Goal: Task Accomplishment & Management: Manage account settings

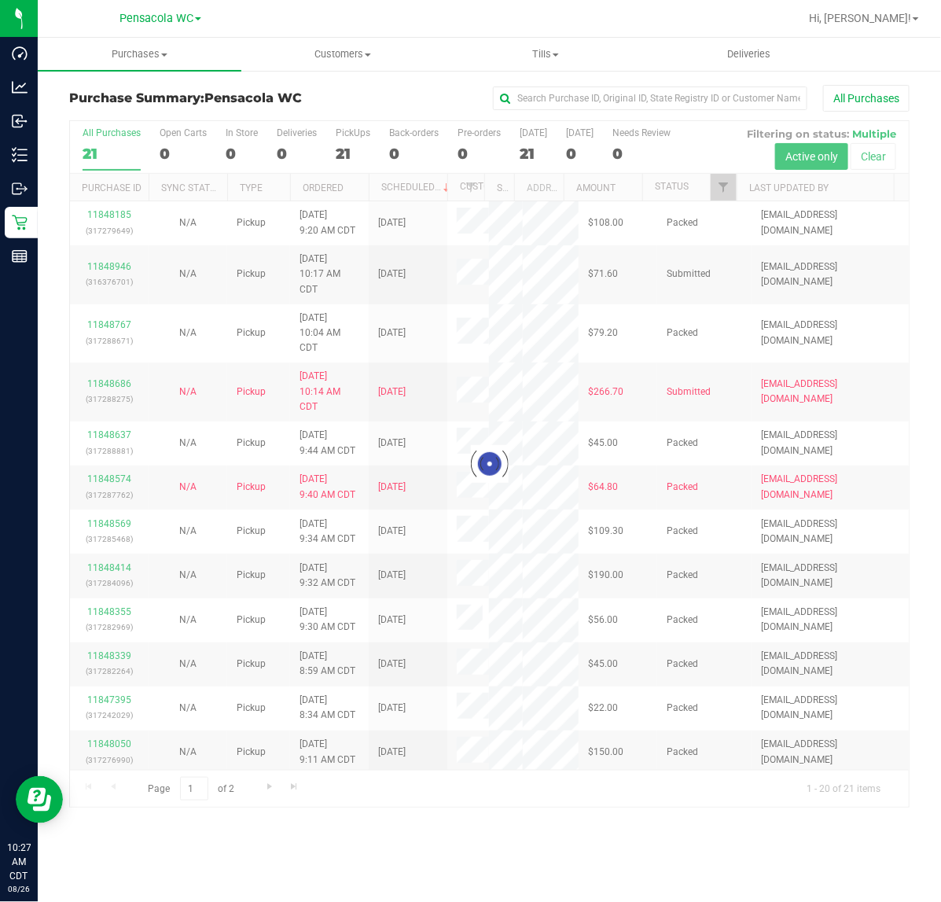
click at [726, 190] on div at bounding box center [489, 464] width 839 height 686
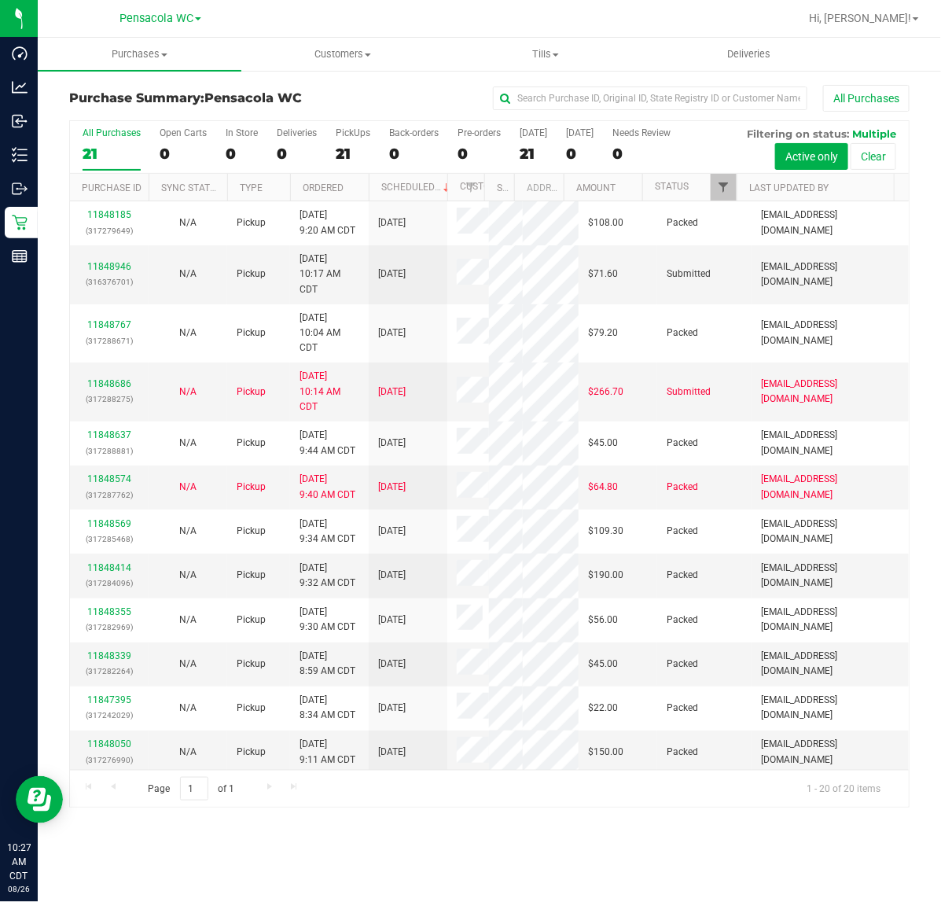
click at [723, 189] on span "Filter" at bounding box center [723, 187] width 13 height 13
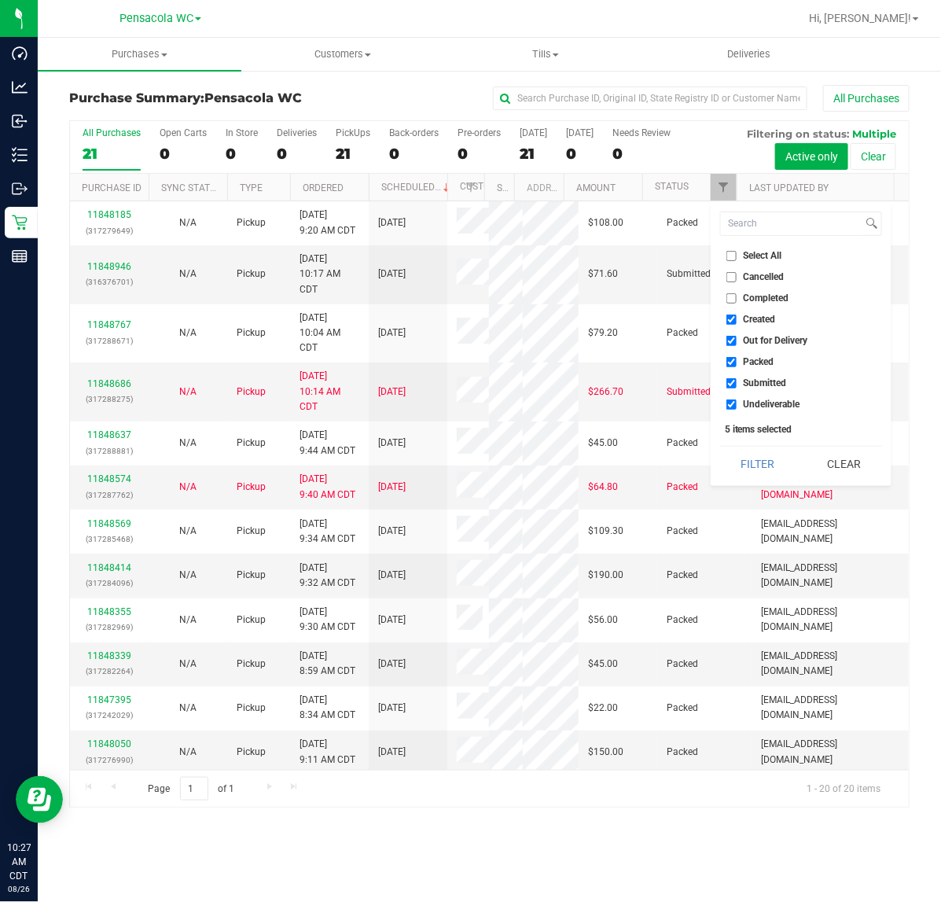
click at [731, 255] on input "Select All" at bounding box center [731, 256] width 10 height 10
checkbox input "true"
click at [729, 252] on input "Select All" at bounding box center [731, 256] width 10 height 10
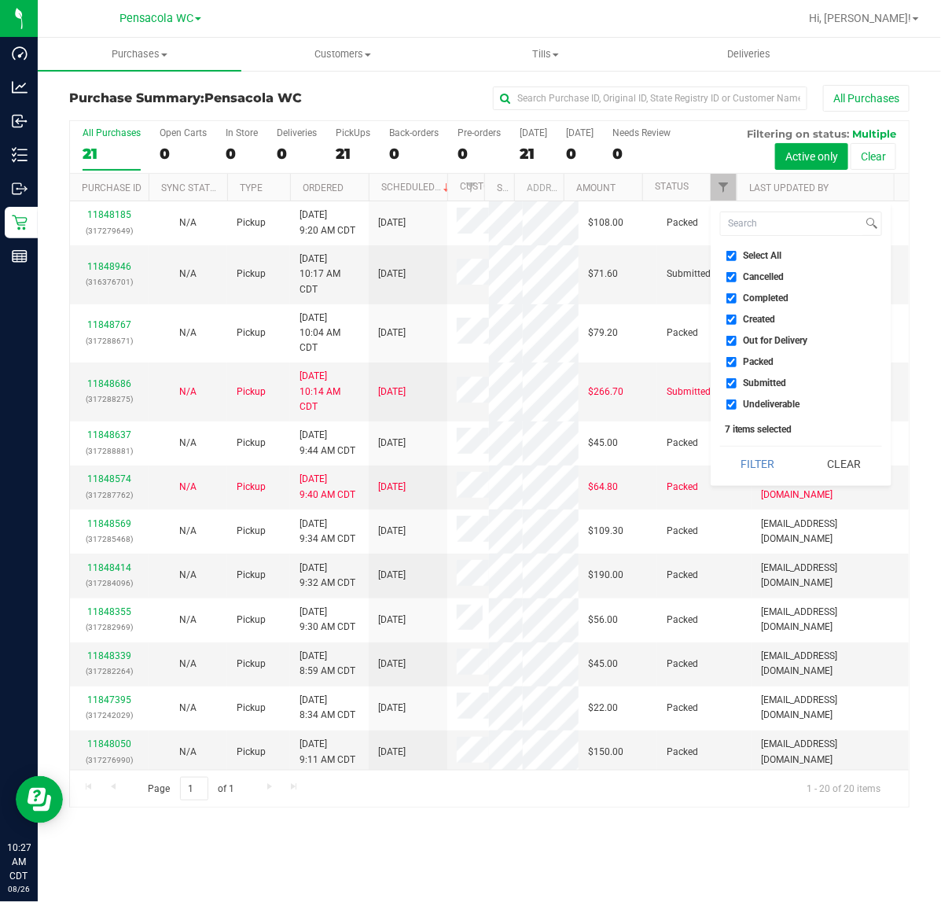
checkbox input "false"
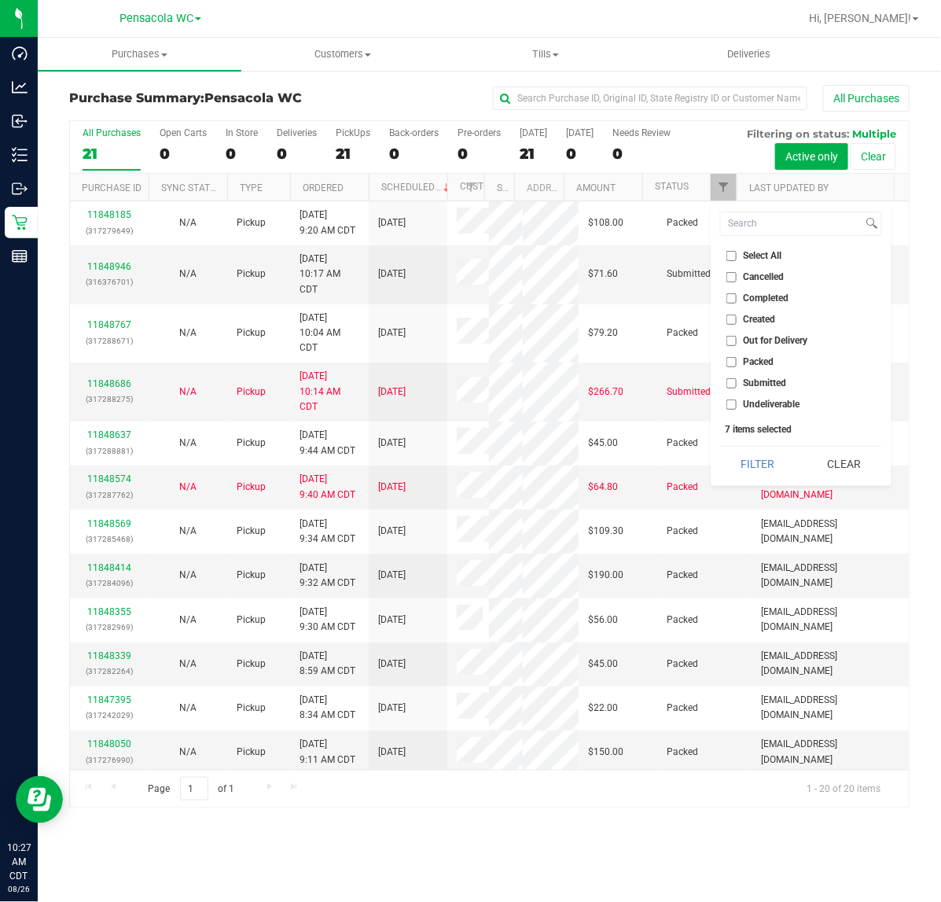
checkbox input "false"
click at [761, 382] on span "Submitted" at bounding box center [765, 382] width 43 height 9
click at [737, 382] on input "Submitted" at bounding box center [731, 383] width 10 height 10
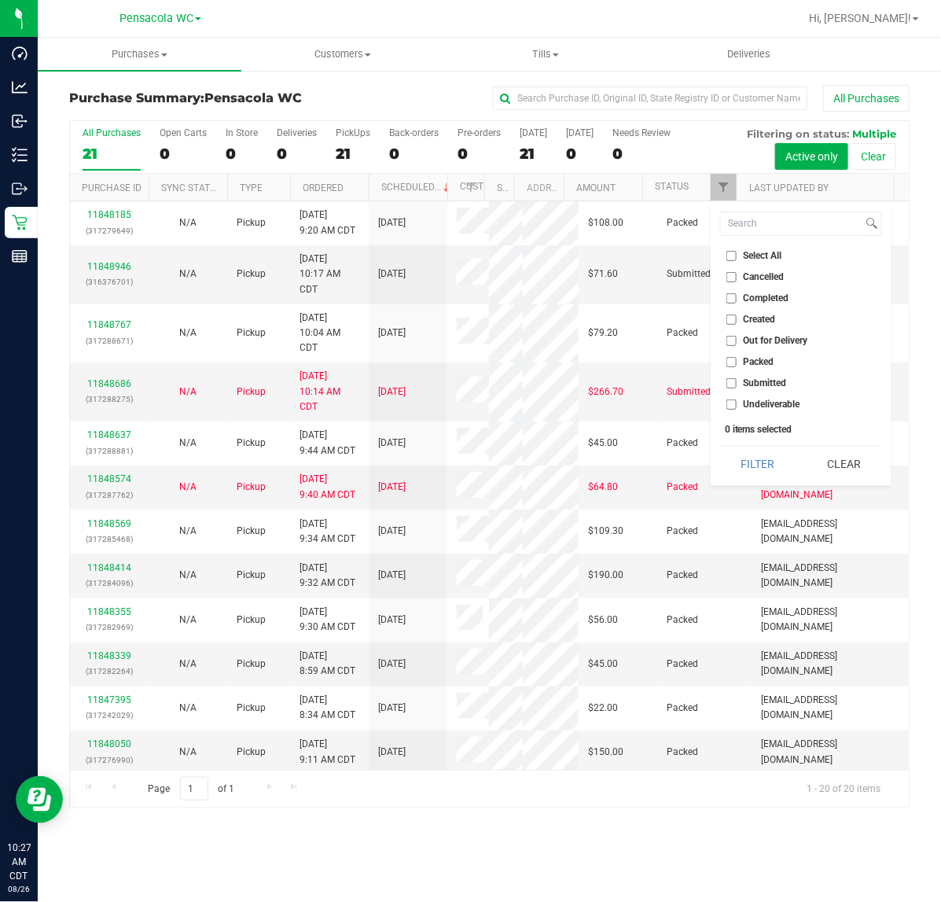
checkbox input "true"
click at [760, 466] on button "Filter" at bounding box center [757, 463] width 75 height 35
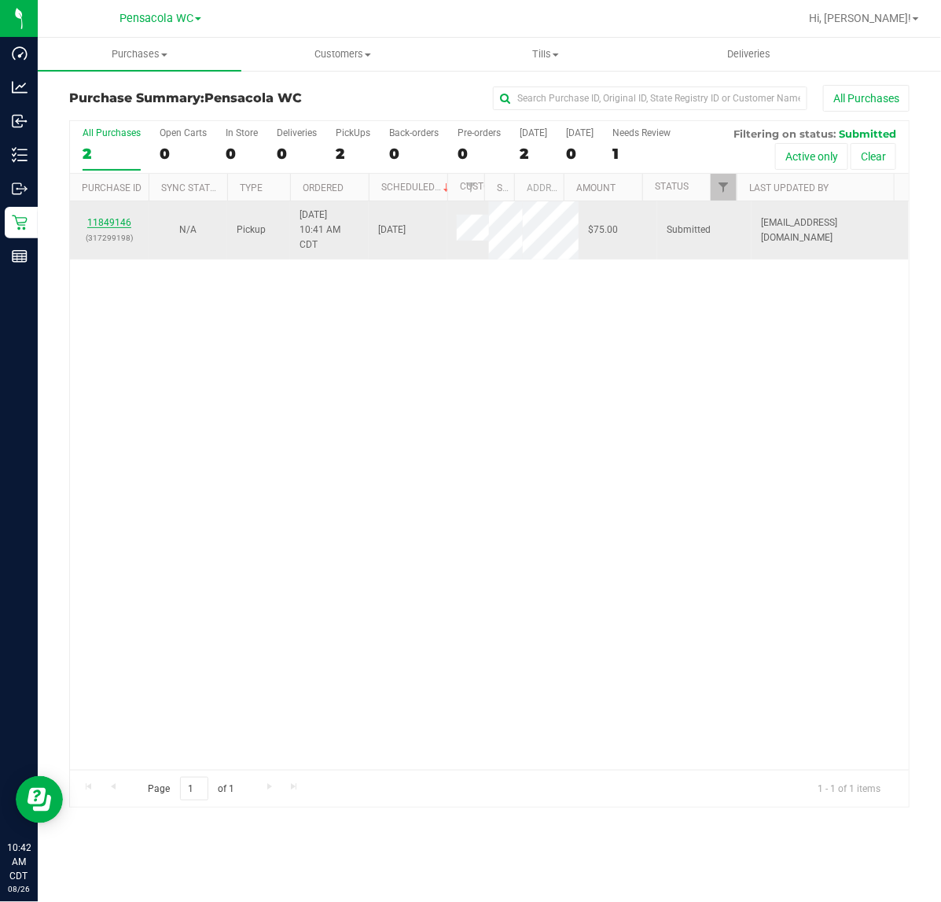
click at [104, 228] on link "11849146" at bounding box center [109, 222] width 44 height 11
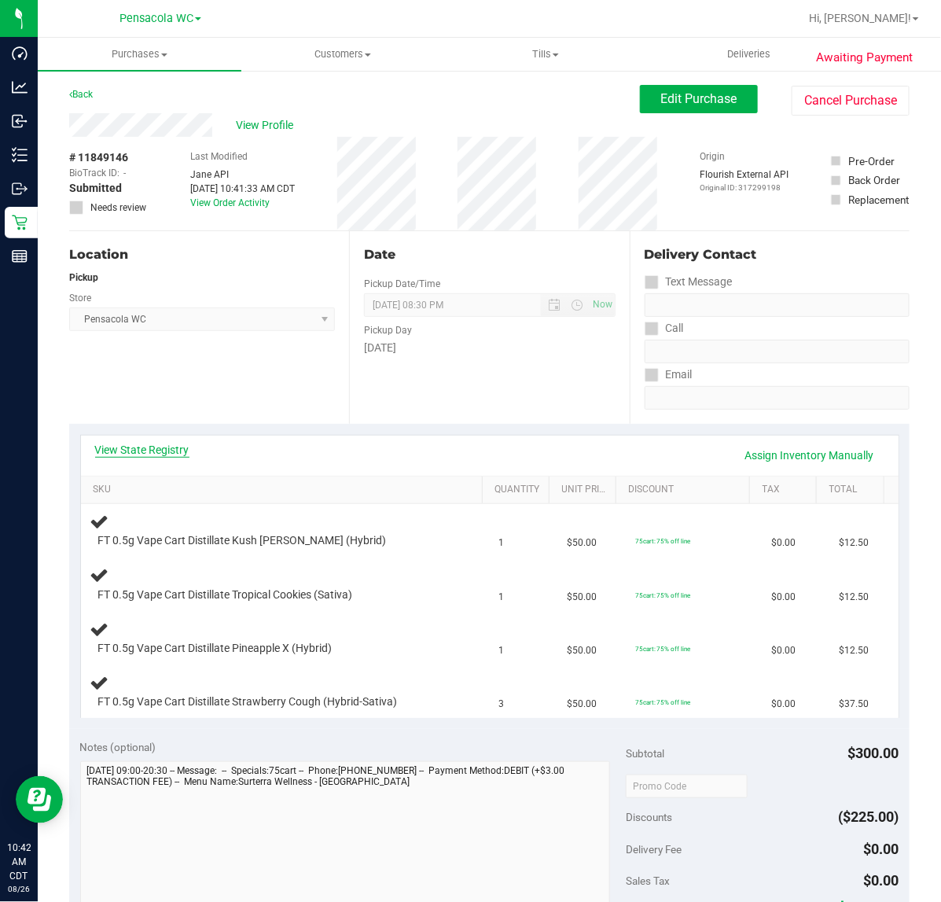
click at [175, 456] on link "View State Registry" at bounding box center [142, 450] width 94 height 16
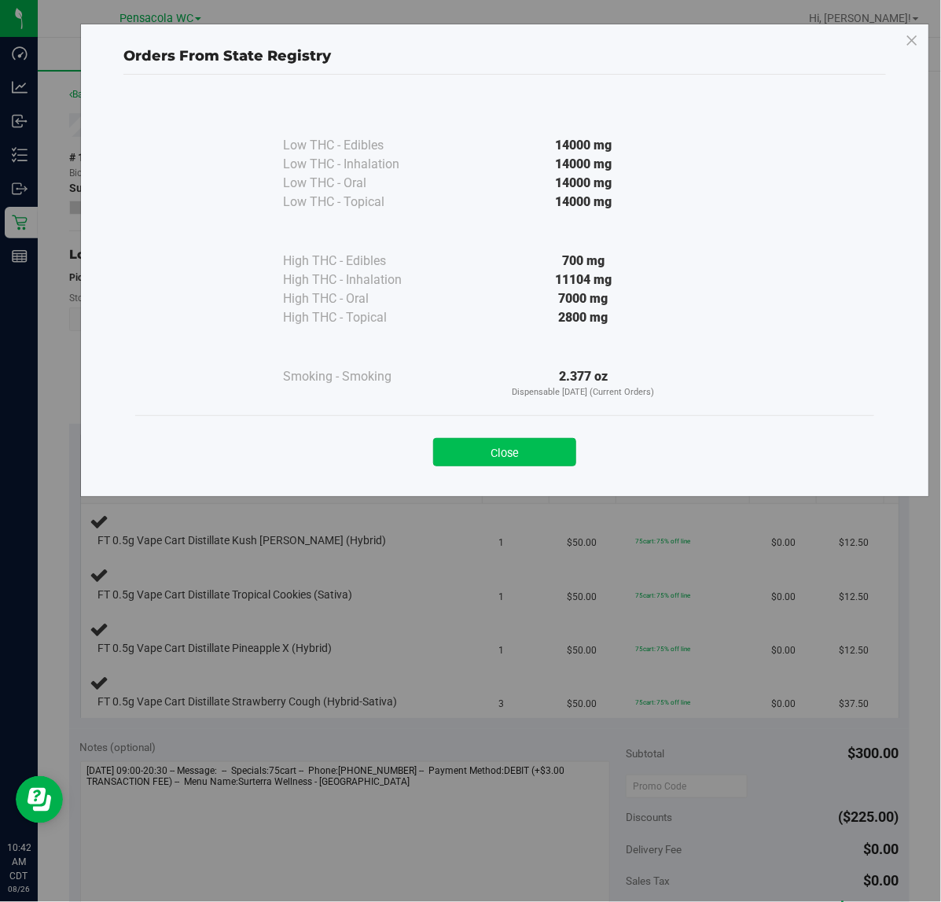
click at [531, 456] on button "Close" at bounding box center [504, 452] width 143 height 28
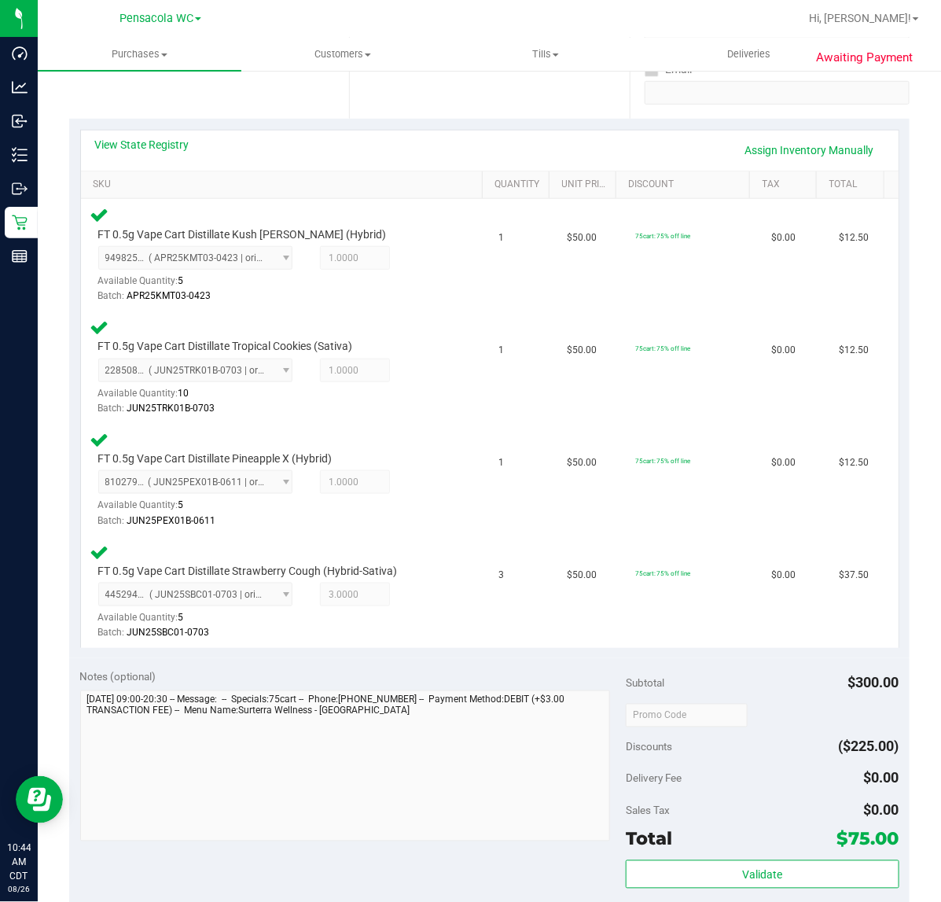
scroll to position [325, 0]
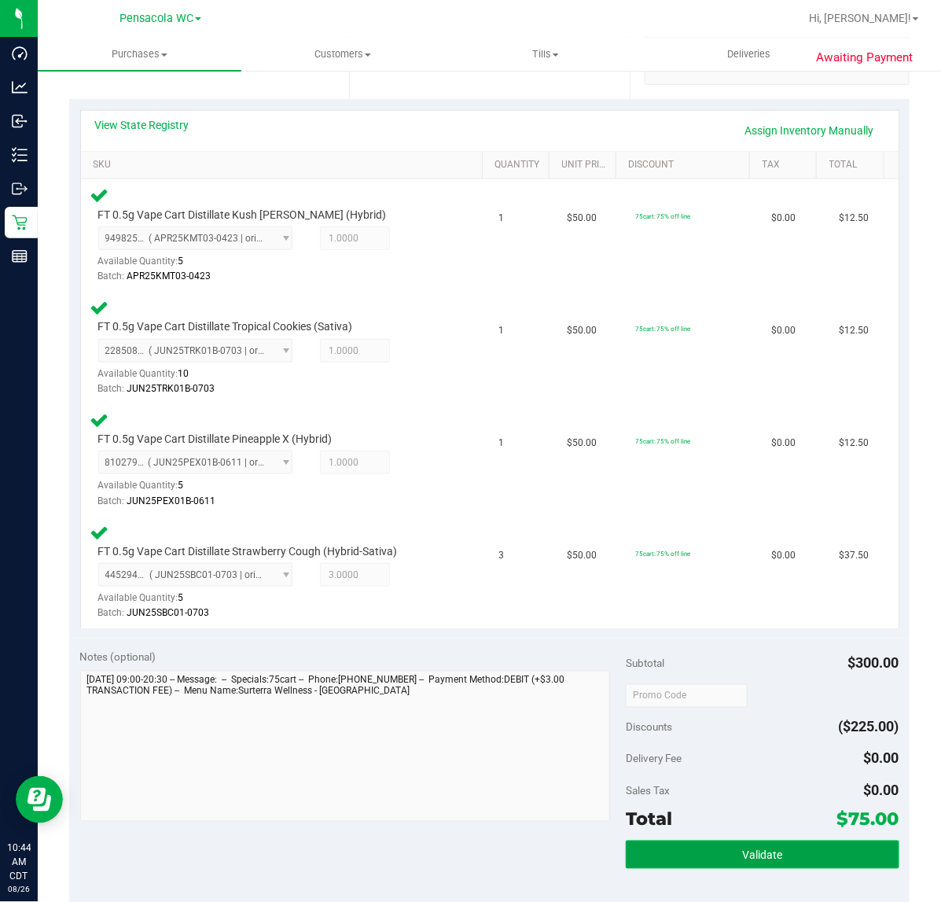
click at [749, 851] on span "Validate" at bounding box center [762, 855] width 40 height 13
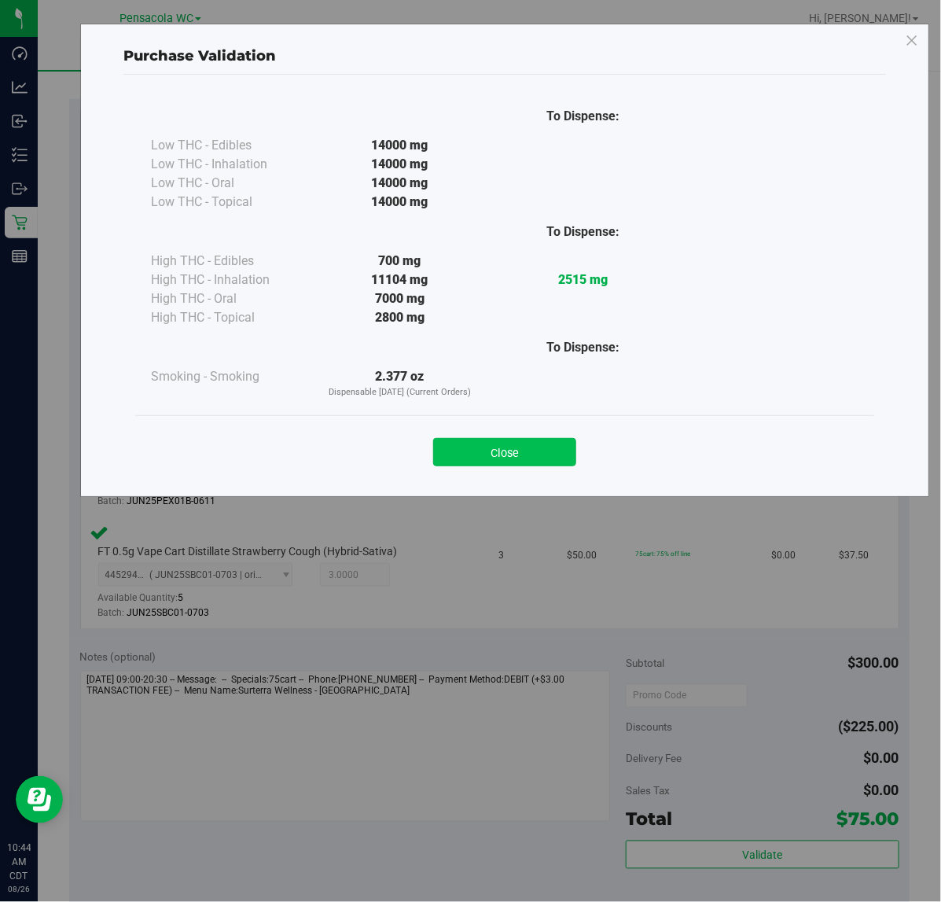
click at [546, 438] on button "Close" at bounding box center [504, 452] width 143 height 28
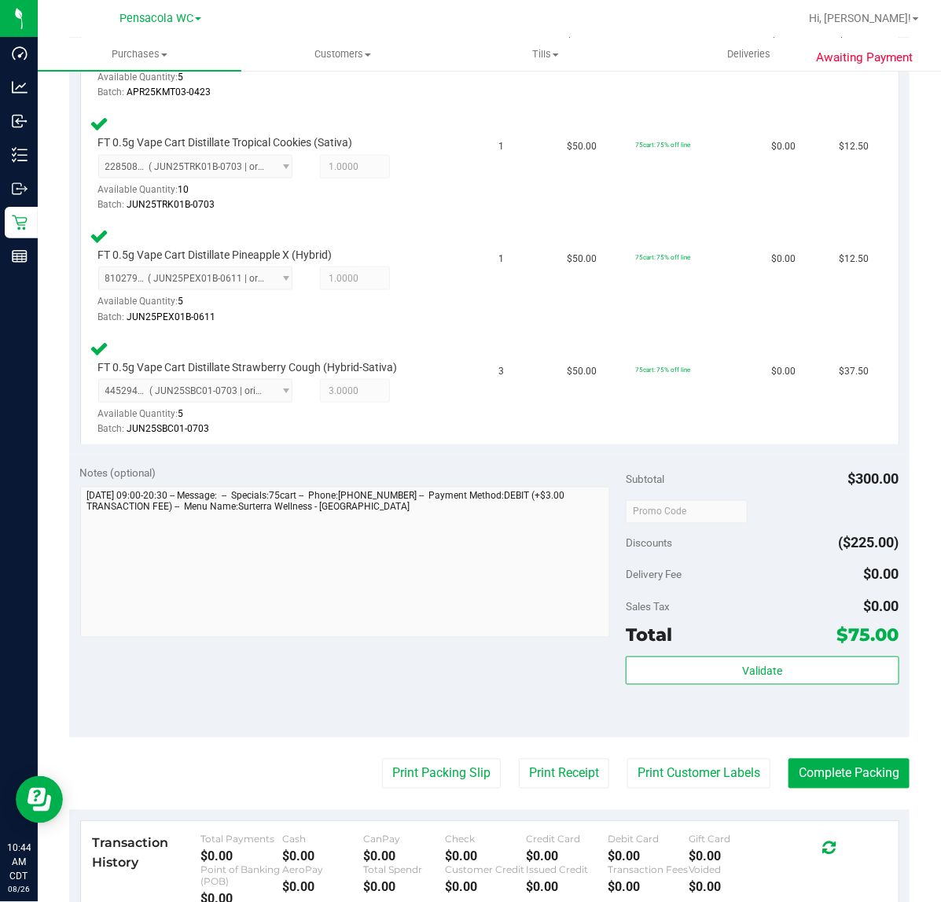
scroll to position [748, 0]
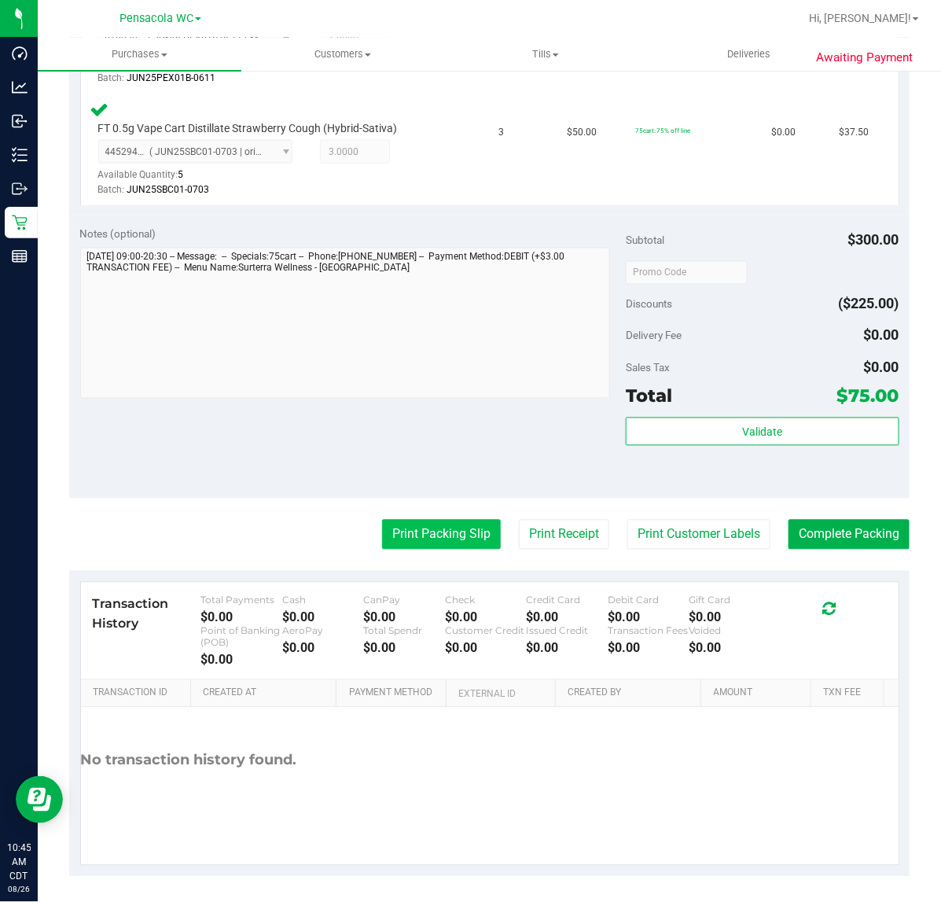
click at [444, 532] on button "Print Packing Slip" at bounding box center [441, 535] width 119 height 30
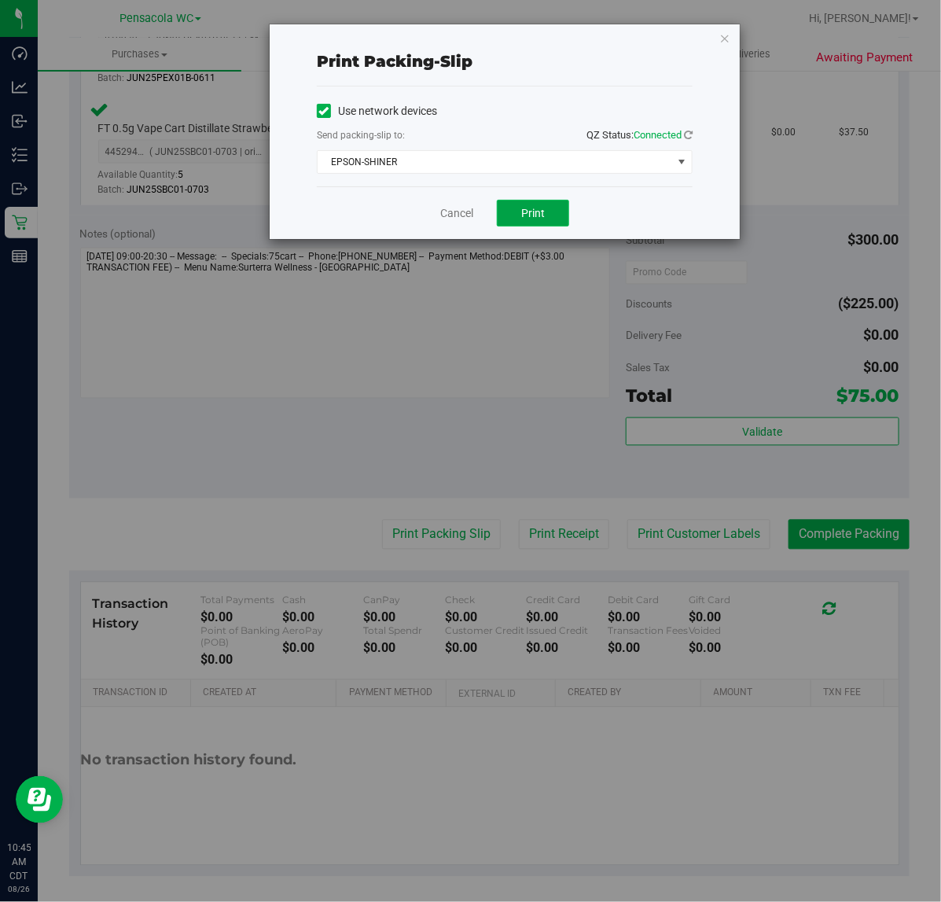
click at [502, 219] on button "Print" at bounding box center [533, 213] width 72 height 27
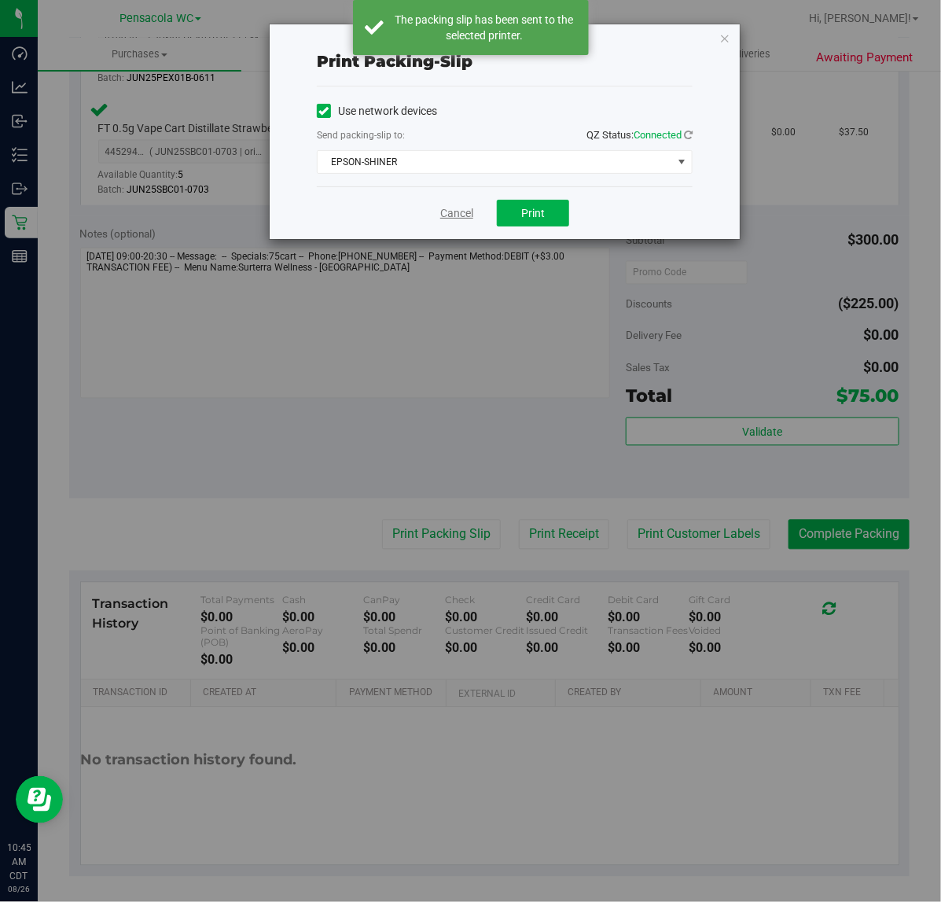
click at [461, 213] on link "Cancel" at bounding box center [456, 213] width 33 height 17
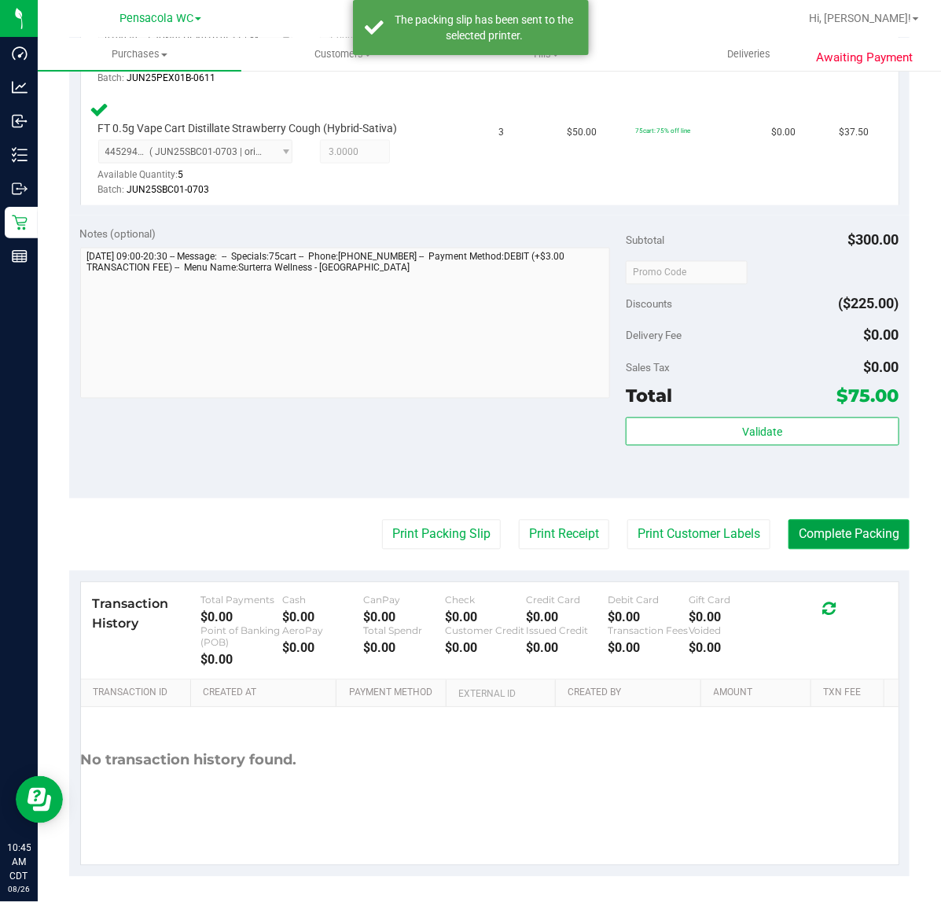
click at [840, 540] on button "Complete Packing" at bounding box center [848, 535] width 121 height 30
